Goal: Task Accomplishment & Management: Complete application form

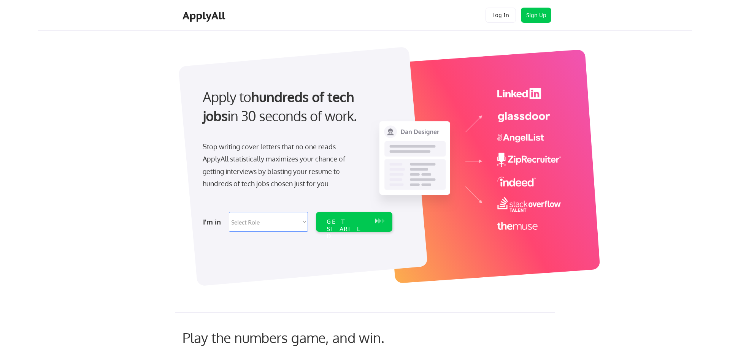
click at [684, 144] on div "Apply to hundreds of tech jobs in 30 seconds of work. Stop writing cover letter…" at bounding box center [377, 163] width 629 height 252
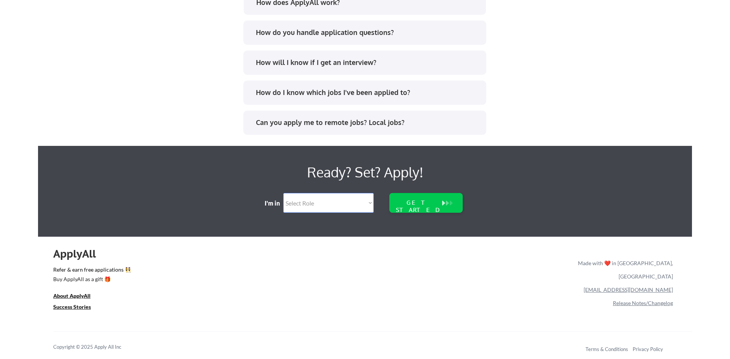
scroll to position [1542, 0]
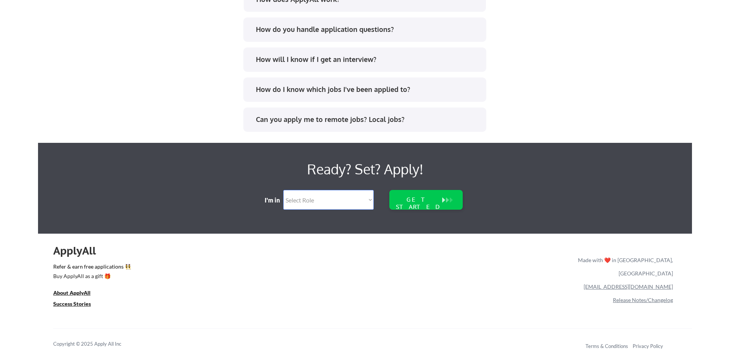
click at [368, 202] on select "Select Role Software Engineering Product Management Customer Success Sales UI/U…" at bounding box center [328, 200] width 90 height 20
select select ""sales""
click at [283, 190] on select "Select Role Software Engineering Product Management Customer Success Sales UI/U…" at bounding box center [328, 200] width 90 height 20
select select ""sales""
click at [426, 201] on div "GET STARTED" at bounding box center [418, 203] width 49 height 14
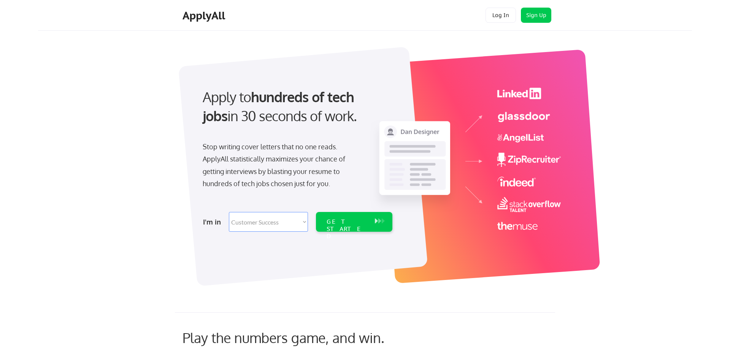
select select ""sales""
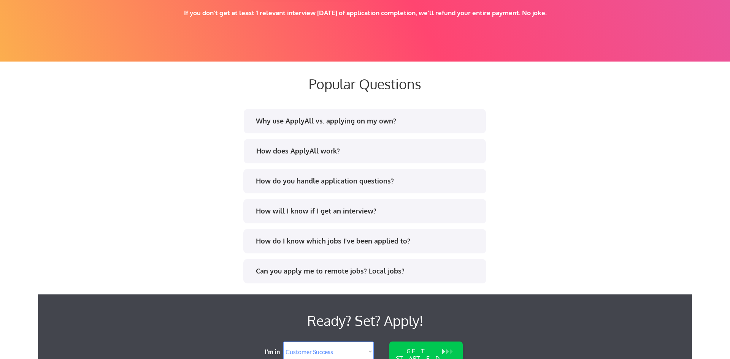
scroll to position [1389, 0]
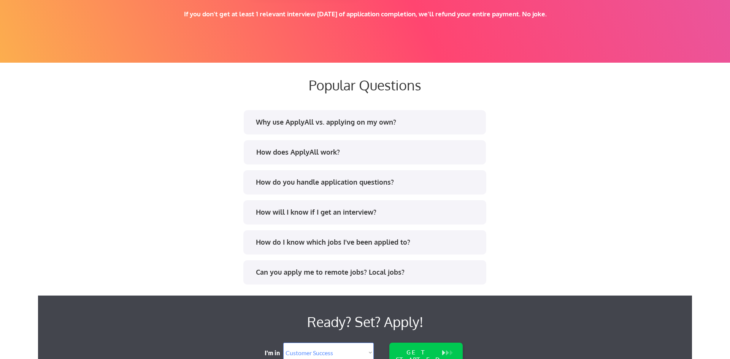
click at [446, 126] on div "Why use ApplyAll vs. applying on my own?" at bounding box center [367, 122] width 223 height 10
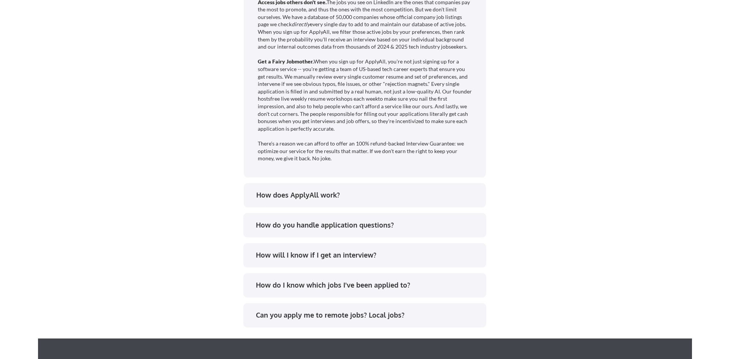
scroll to position [1602, 0]
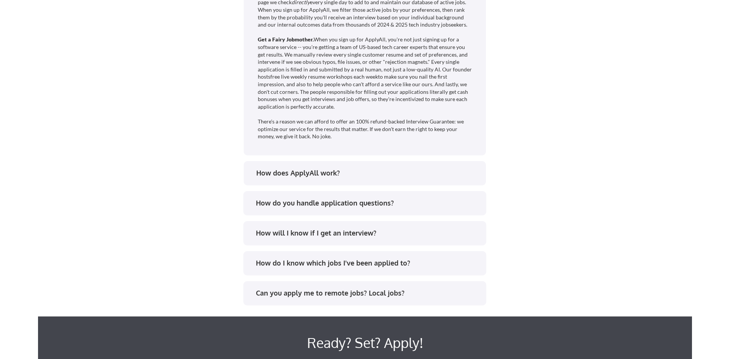
click at [446, 205] on div "How do you handle application questions?" at bounding box center [367, 203] width 223 height 10
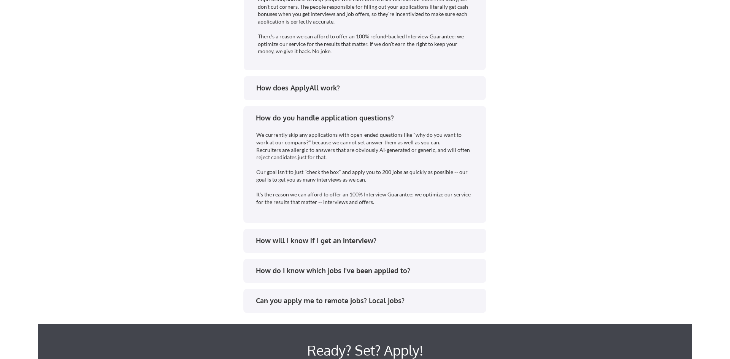
scroll to position [1730, 0]
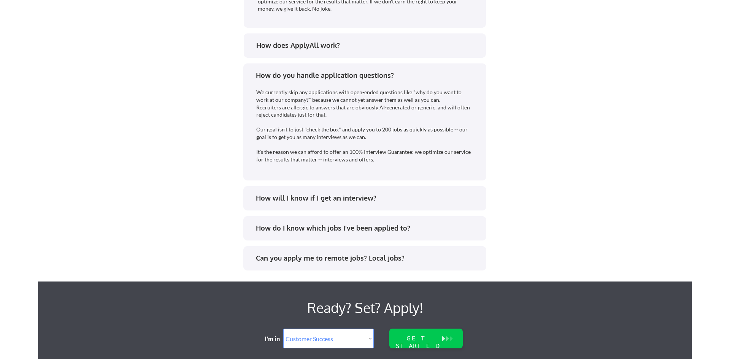
click at [404, 204] on div "How will I know if I get an interview?" at bounding box center [364, 200] width 229 height 12
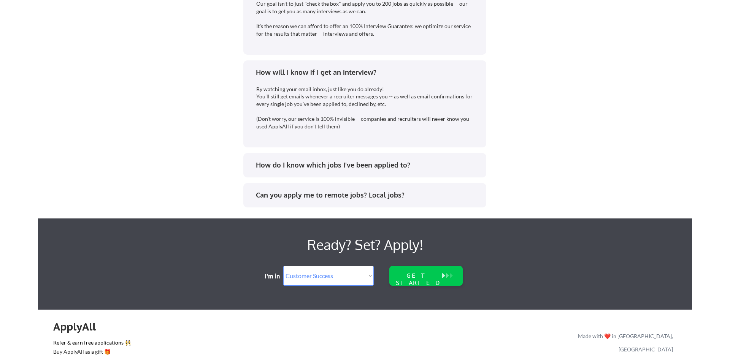
scroll to position [1858, 0]
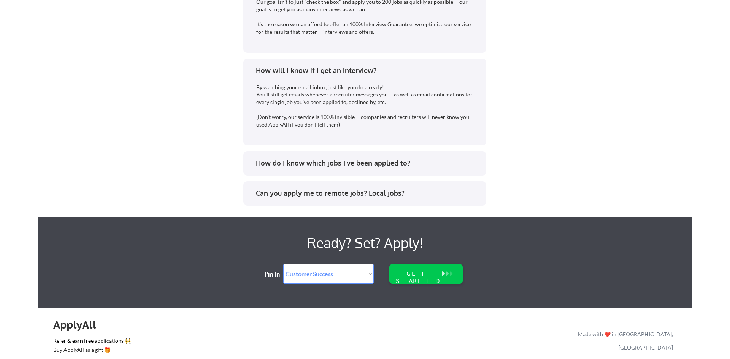
click at [401, 164] on div "How do I know which jobs I've been applied to?" at bounding box center [367, 164] width 223 height 10
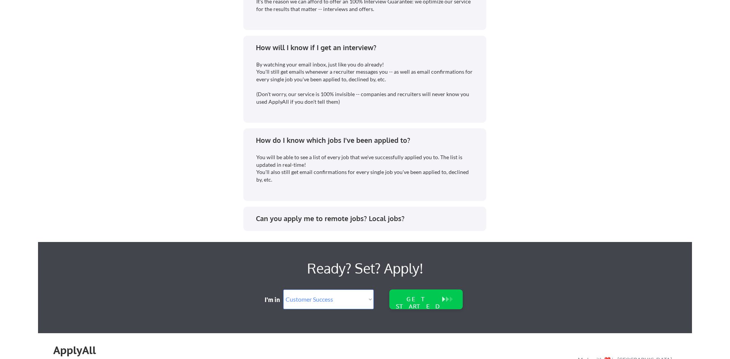
scroll to position [1900, 0]
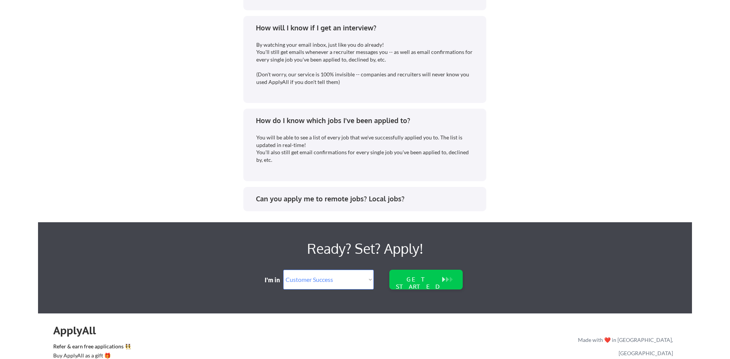
click at [412, 202] on div "Can you apply me to remote jobs? Local jobs?" at bounding box center [367, 199] width 223 height 10
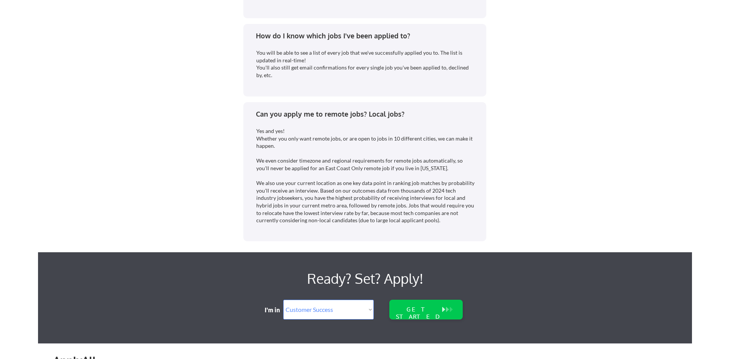
scroll to position [1985, 0]
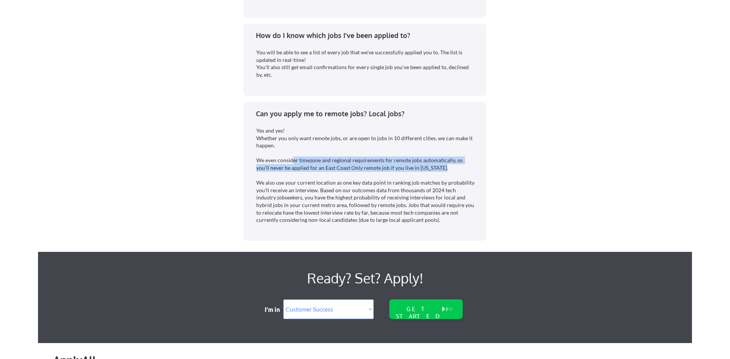
drag, startPoint x: 291, startPoint y: 170, endPoint x: 425, endPoint y: 176, distance: 134.0
click at [425, 176] on div "Yes and yes! Whether you only want remote jobs, or are open to jobs in 10 diffe…" at bounding box center [365, 175] width 219 height 97
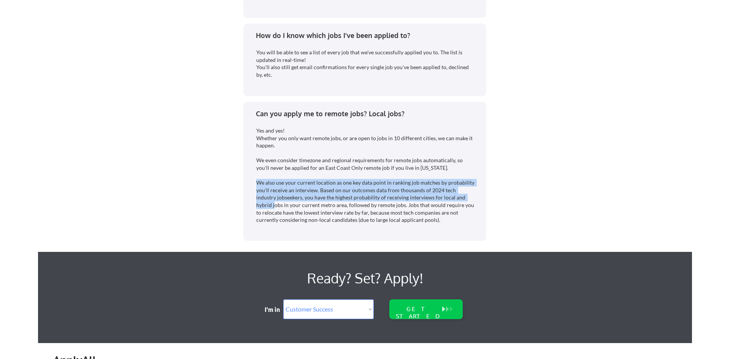
drag, startPoint x: 257, startPoint y: 191, endPoint x: 459, endPoint y: 204, distance: 202.0
click at [459, 204] on div "Yes and yes! Whether you only want remote jobs, or are open to jobs in 10 diffe…" at bounding box center [365, 175] width 219 height 97
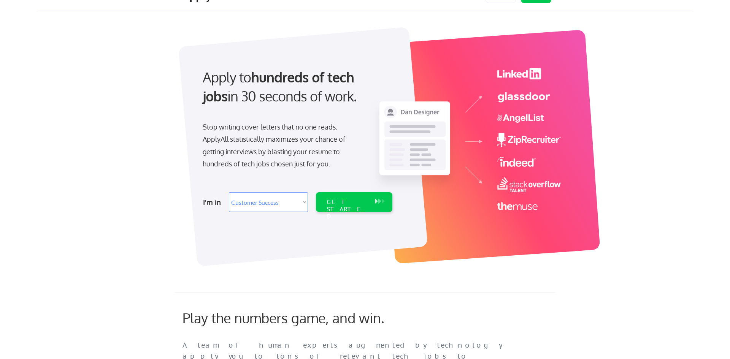
scroll to position [0, 0]
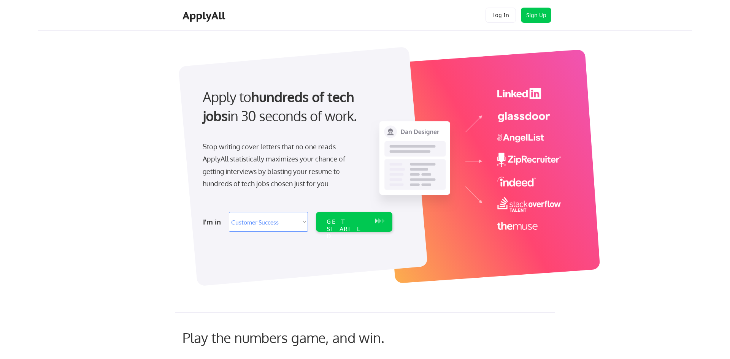
click at [644, 179] on div "Apply to hundreds of tech jobs in 30 seconds of work. Stop writing cover letter…" at bounding box center [377, 163] width 629 height 252
click at [641, 181] on div "Apply to hundreds of tech jobs in 30 seconds of work. Stop writing cover letter…" at bounding box center [377, 163] width 629 height 252
click at [630, 150] on div "Apply to hundreds of tech jobs in 30 seconds of work. Stop writing cover letter…" at bounding box center [377, 163] width 629 height 252
click at [650, 203] on div "Apply to hundreds of tech jobs in 30 seconds of work. Stop writing cover letter…" at bounding box center [377, 163] width 629 height 252
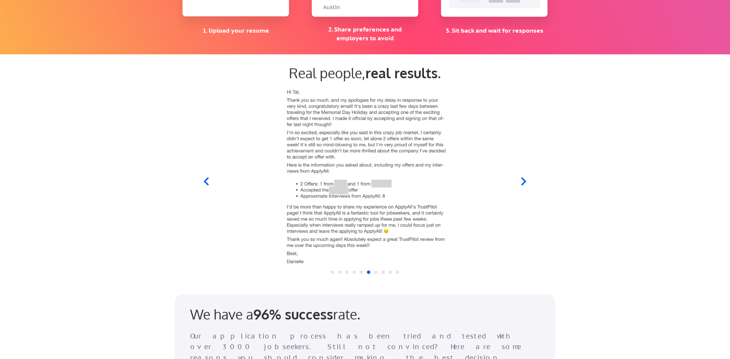
scroll to position [681, 0]
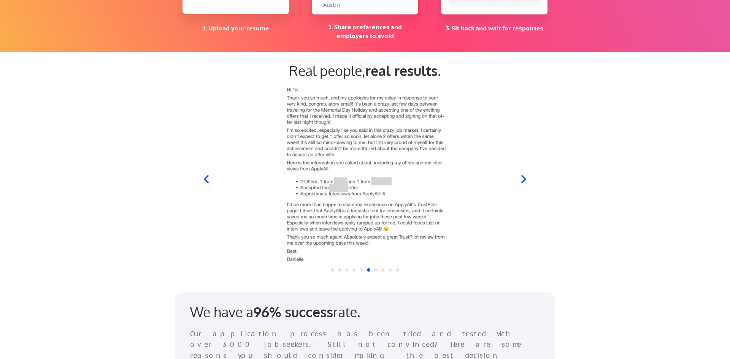
click at [521, 178] on icon at bounding box center [524, 180] width 10 height 10
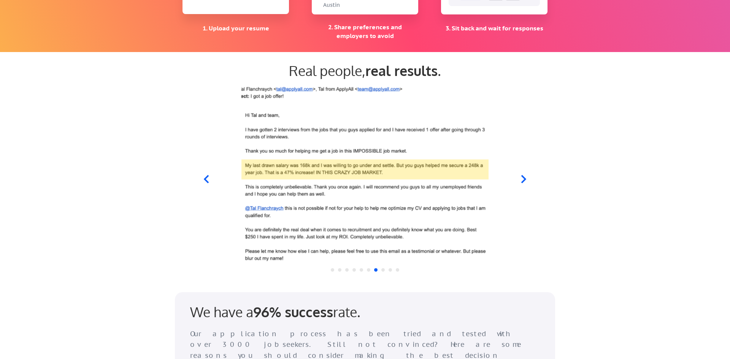
click at [522, 178] on icon at bounding box center [524, 180] width 10 height 10
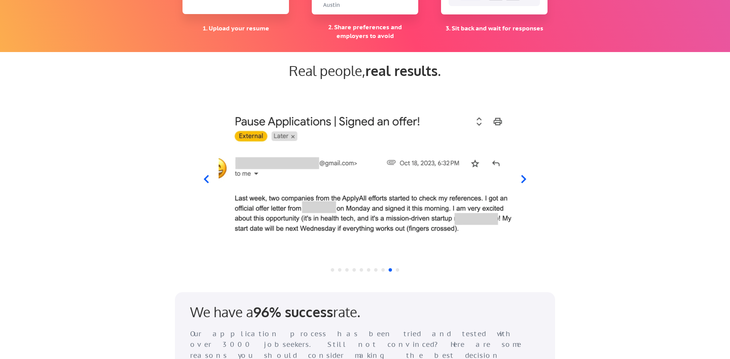
click at [522, 176] on icon at bounding box center [523, 179] width 5 height 8
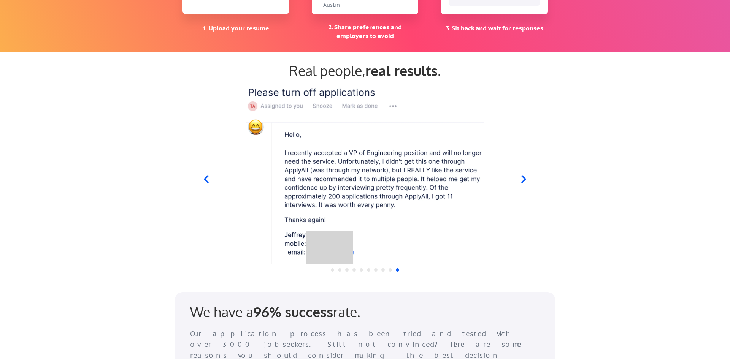
click at [527, 178] on icon at bounding box center [524, 180] width 10 height 10
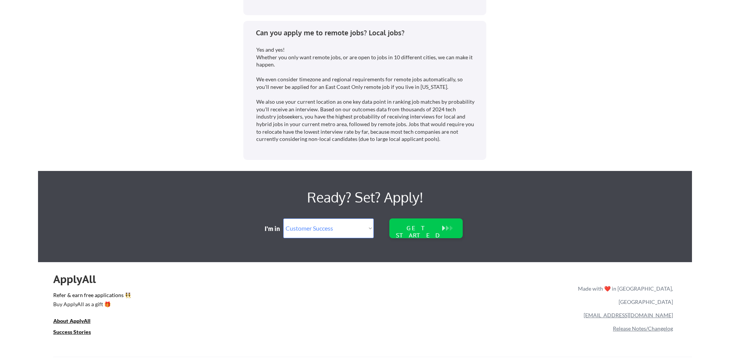
scroll to position [2095, 0]
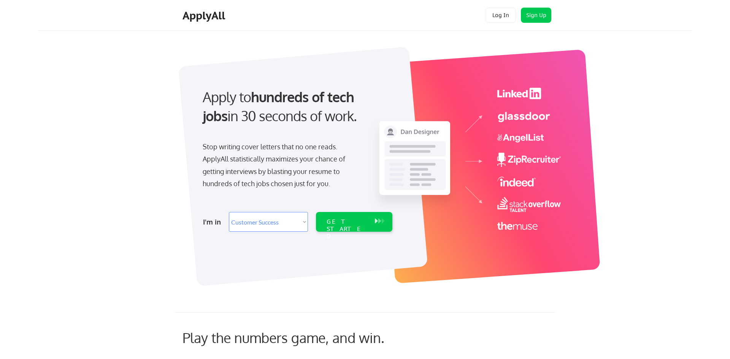
select select ""sales""
